Goal: Transaction & Acquisition: Subscribe to service/newsletter

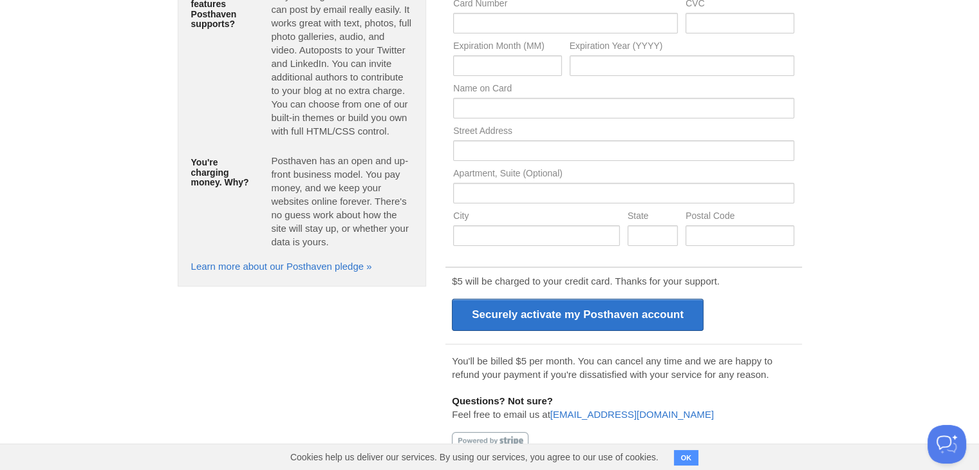
scroll to position [167, 0]
click at [484, 437] on div at bounding box center [490, 439] width 77 height 17
click at [281, 268] on link "Learn more about our Posthaven pledge »" at bounding box center [281, 265] width 181 height 11
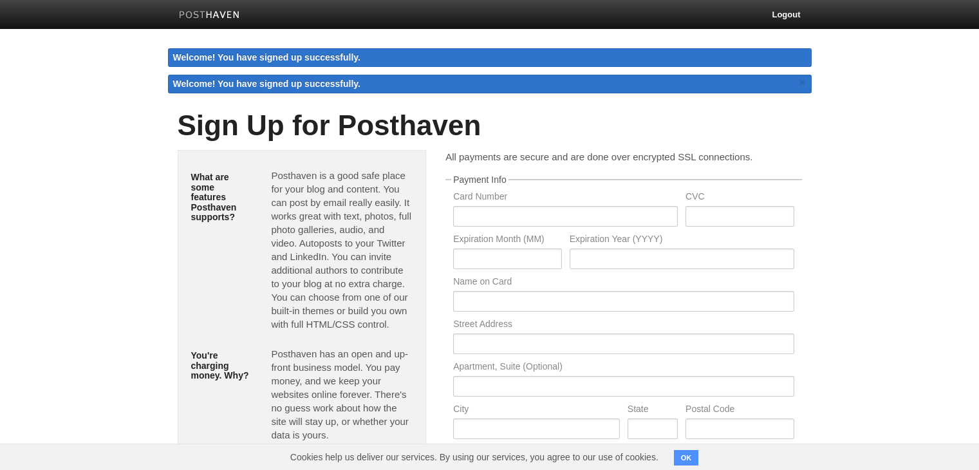
scroll to position [74, 0]
